Goal: Information Seeking & Learning: Learn about a topic

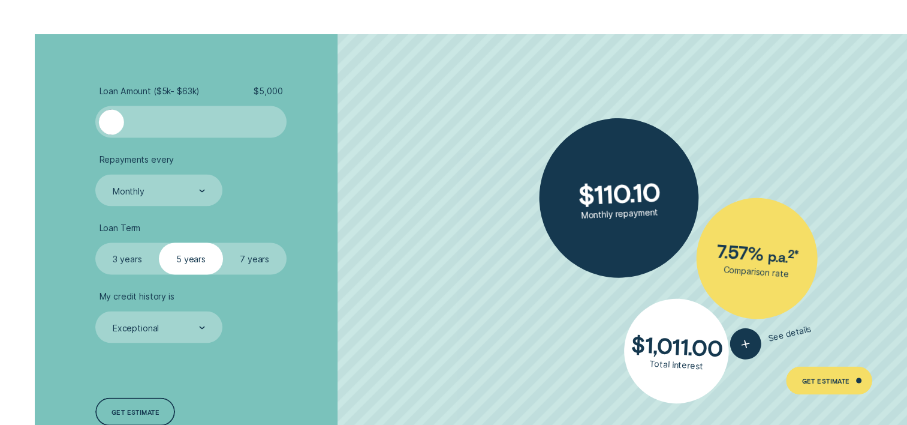
scroll to position [2219, 0]
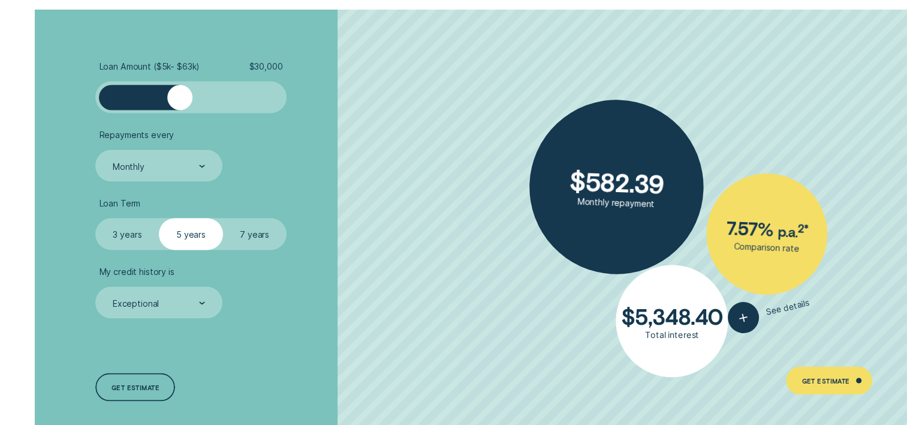
drag, startPoint x: 116, startPoint y: 104, endPoint x: 179, endPoint y: 115, distance: 63.3
click at [179, 115] on ul "Loan Amount ( $5k - $63k ) $ 30,000 Repayments every Monthly Loan Term Select L…" at bounding box center [241, 190] width 292 height 258
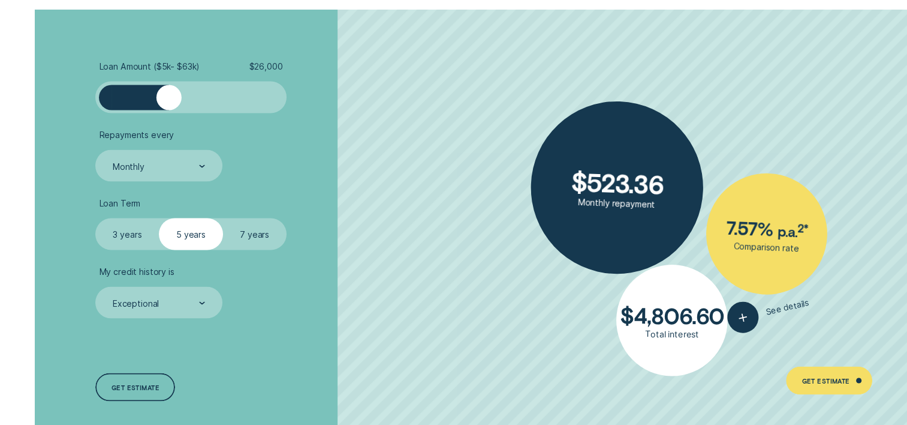
drag, startPoint x: 180, startPoint y: 101, endPoint x: 170, endPoint y: 101, distance: 10.2
click at [170, 101] on div at bounding box center [169, 97] width 25 height 25
click at [255, 238] on label "7 years" at bounding box center [255, 234] width 64 height 32
click at [223, 218] on input "7 years" at bounding box center [223, 218] width 0 height 0
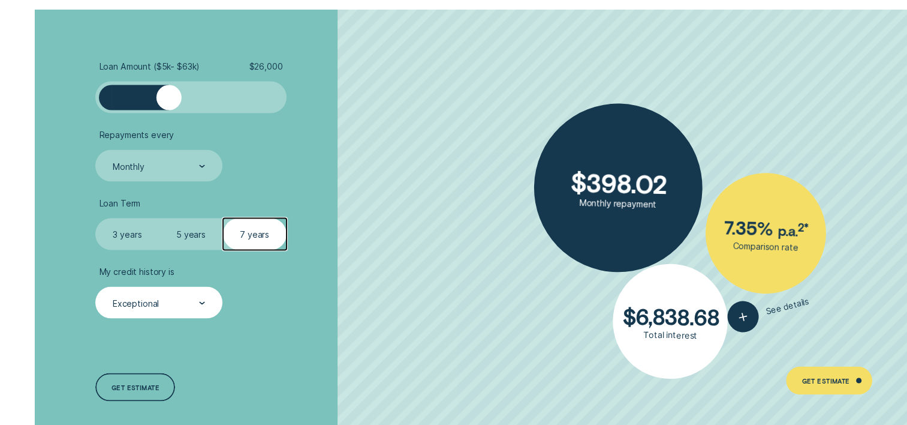
click at [209, 305] on div "Exceptional" at bounding box center [158, 302] width 127 height 32
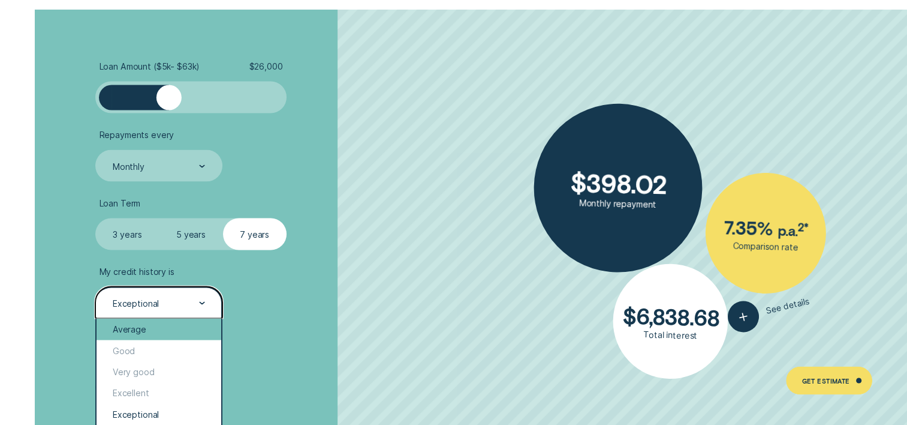
click at [182, 326] on div "Average" at bounding box center [159, 328] width 124 height 21
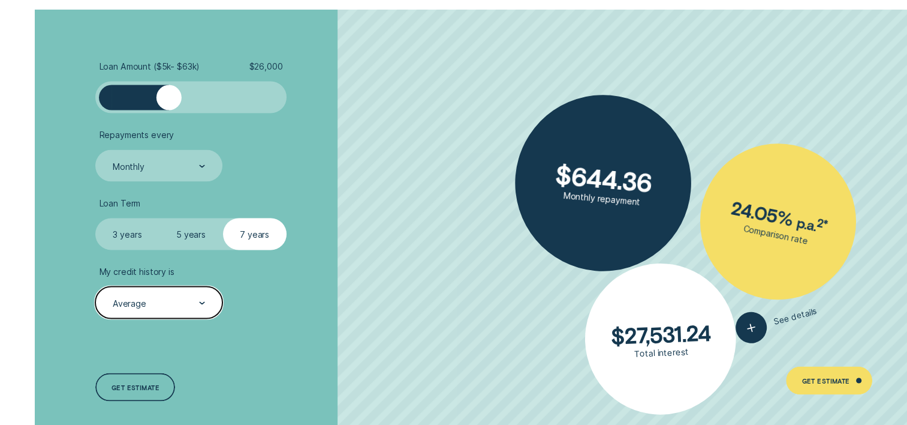
click at [203, 302] on icon at bounding box center [202, 302] width 6 height 3
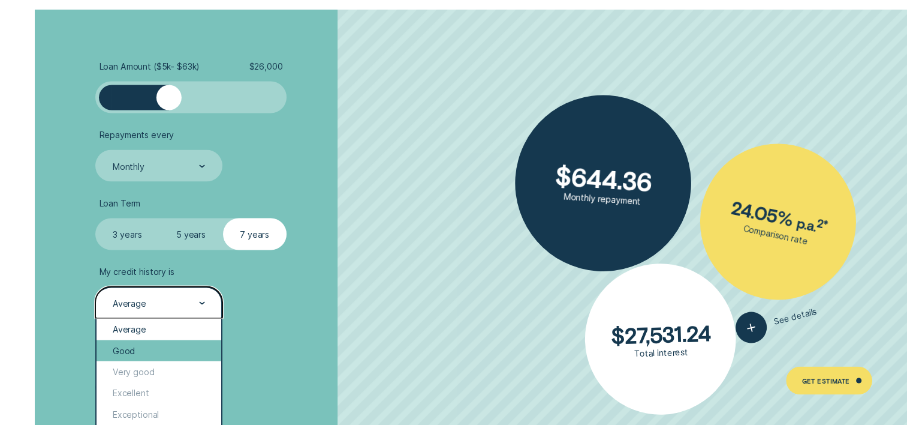
click at [189, 350] on div "Good" at bounding box center [159, 349] width 124 height 21
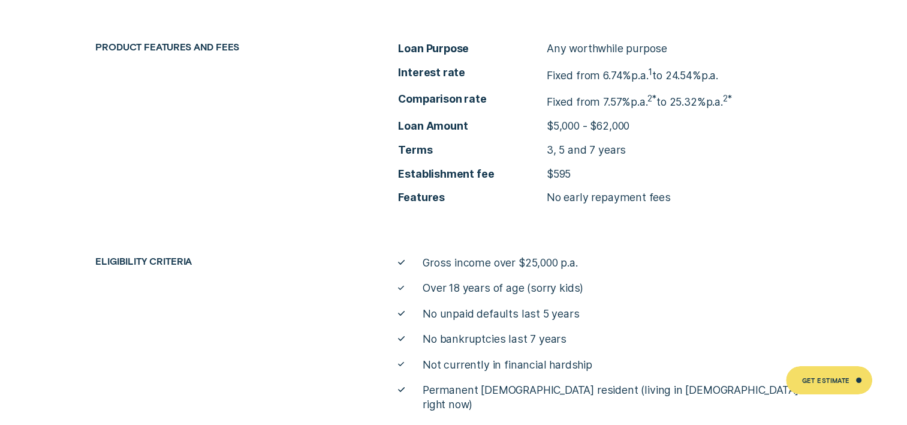
scroll to position [4318, 0]
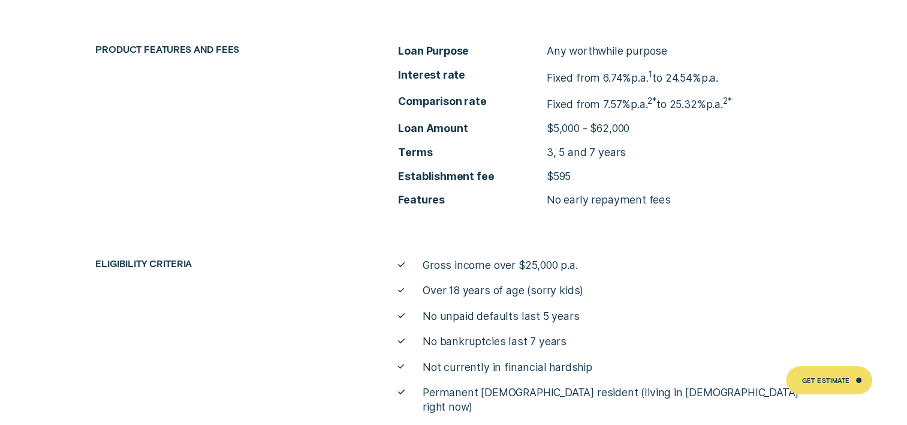
click at [573, 175] on li "Establishment fee $595" at bounding box center [604, 176] width 413 height 14
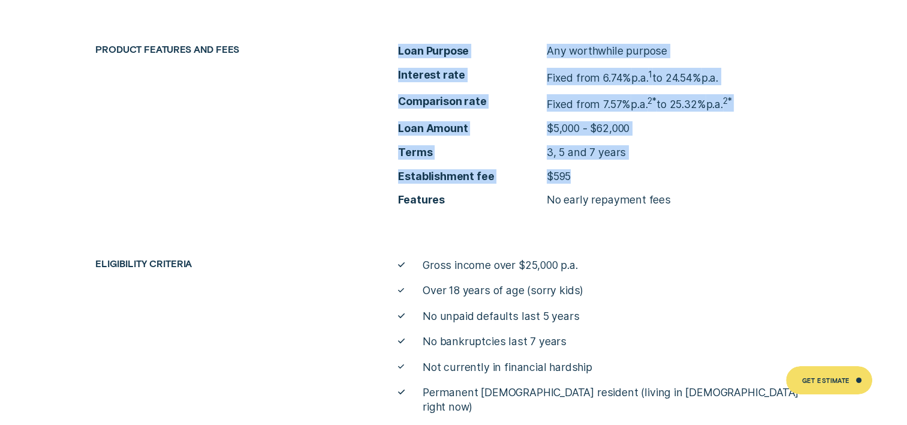
drag, startPoint x: 576, startPoint y: 178, endPoint x: 391, endPoint y: 41, distance: 229.8
click at [391, 41] on div "Loan Details Loan Details Loan Details Loan Details Loan Details Loan Details L…" at bounding box center [453, 186] width 907 height 455
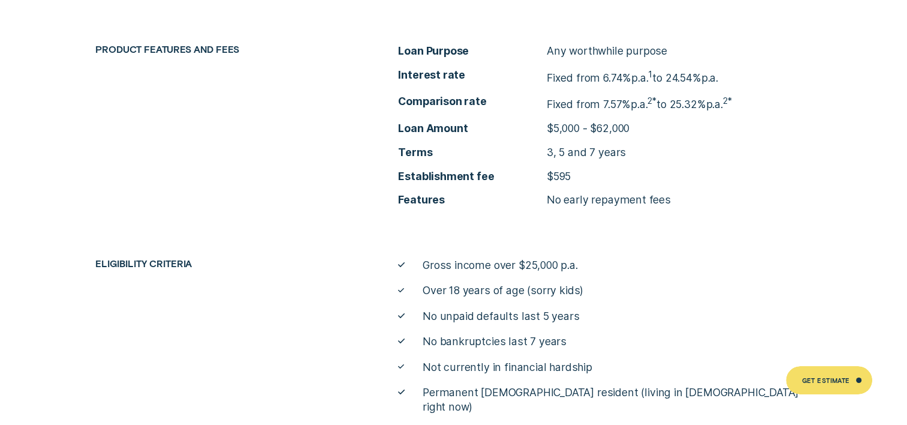
click at [705, 267] on li "Gross income over $25,000 p.a." at bounding box center [604, 265] width 413 height 14
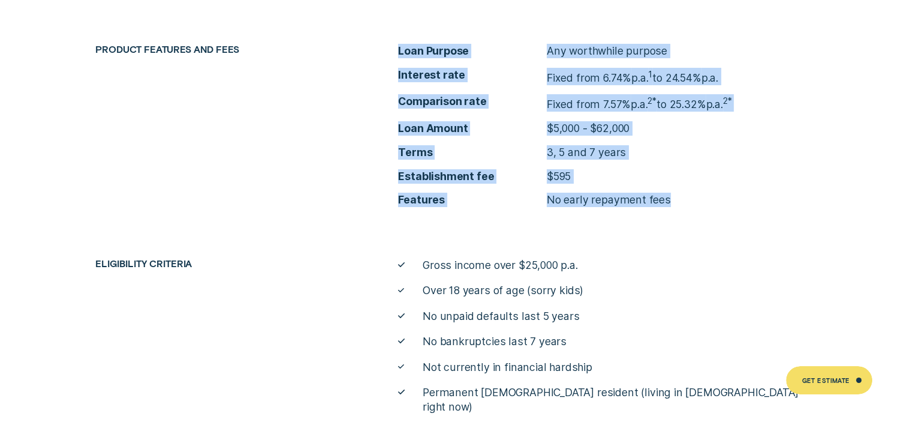
drag, startPoint x: 399, startPoint y: 50, endPoint x: 739, endPoint y: 194, distance: 368.9
click at [739, 194] on ul "Loan Purpose Any worthwhile purpose Interest rate Fixed from 6.74% p.a. 1 to 24…" at bounding box center [604, 125] width 413 height 163
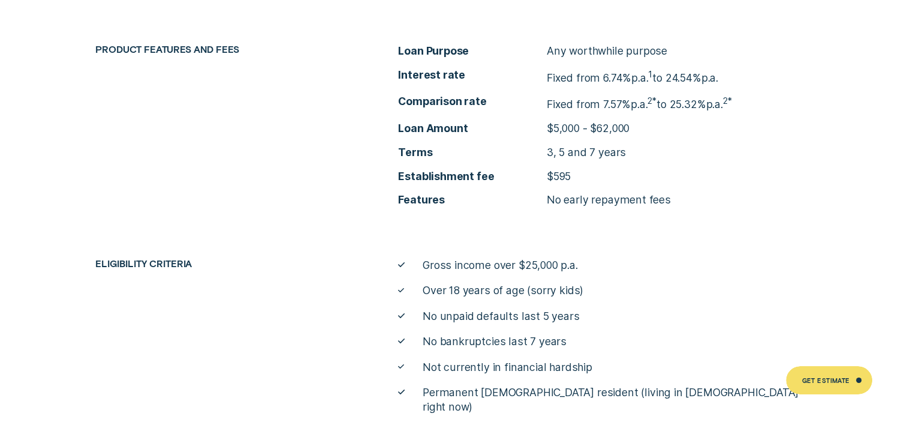
drag, startPoint x: 739, startPoint y: 194, endPoint x: 700, endPoint y: 240, distance: 60.0
click at [700, 240] on div "Product features and fees Loan Purpose Any worthwhile purpose Interest rate Fix…" at bounding box center [453, 229] width 907 height 370
